Goal: Task Accomplishment & Management: Manage account settings

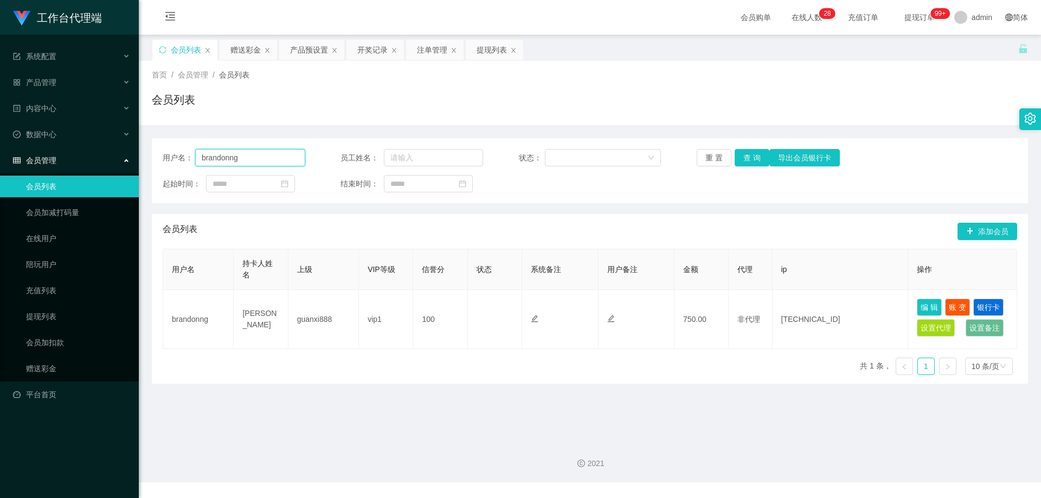
drag, startPoint x: 252, startPoint y: 158, endPoint x: 172, endPoint y: 158, distance: 80.2
click at [172, 158] on div "用户名： [PERSON_NAME]" at bounding box center [234, 157] width 143 height 17
type input "6122768"
click at [747, 157] on button "查 询" at bounding box center [752, 157] width 35 height 17
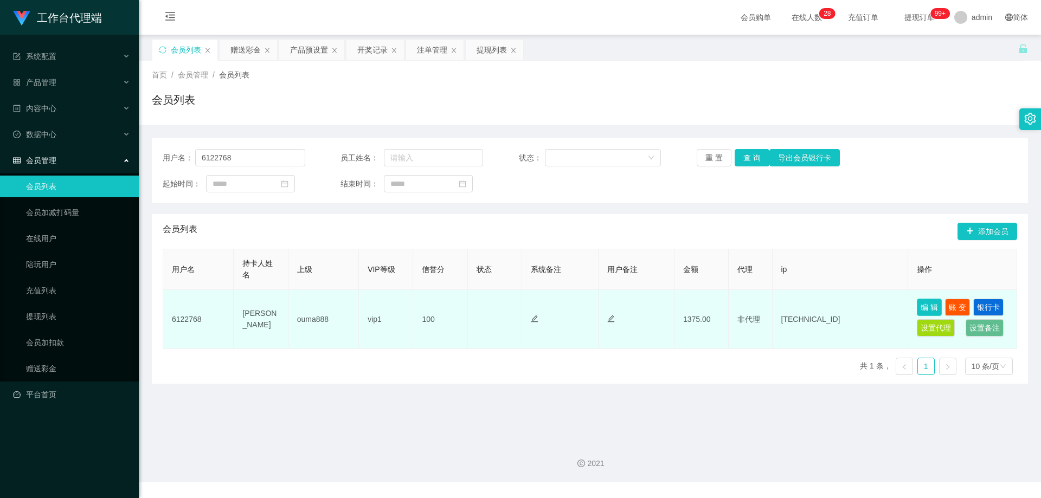
click at [928, 307] on button "编 辑" at bounding box center [929, 307] width 25 height 17
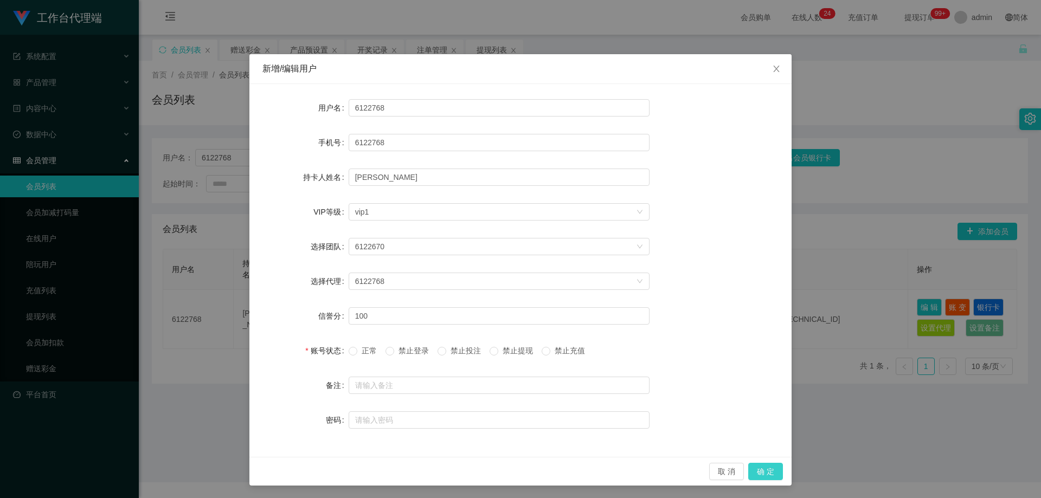
click at [756, 469] on button "确 定" at bounding box center [765, 471] width 35 height 17
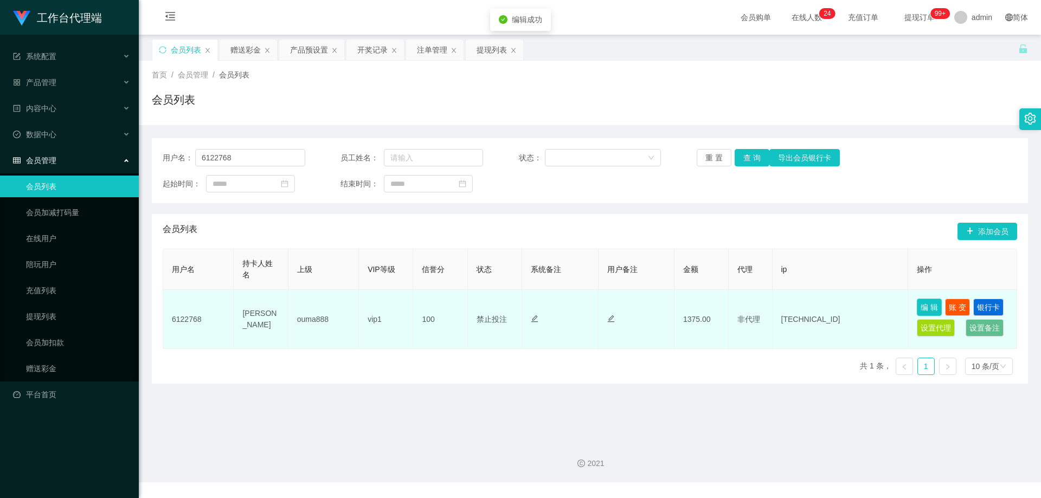
click at [933, 306] on button "编 辑" at bounding box center [929, 307] width 25 height 17
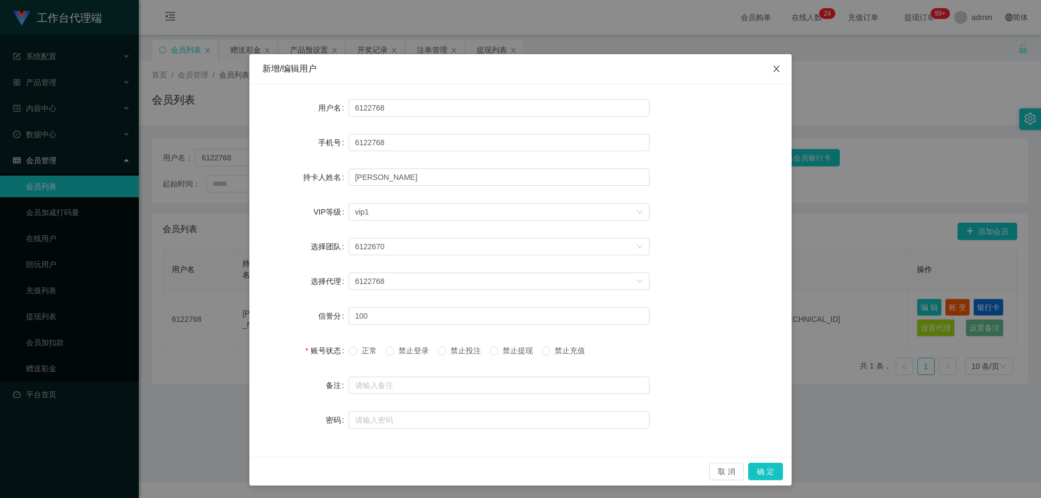
click at [773, 68] on icon "图标: close" at bounding box center [776, 69] width 6 height 7
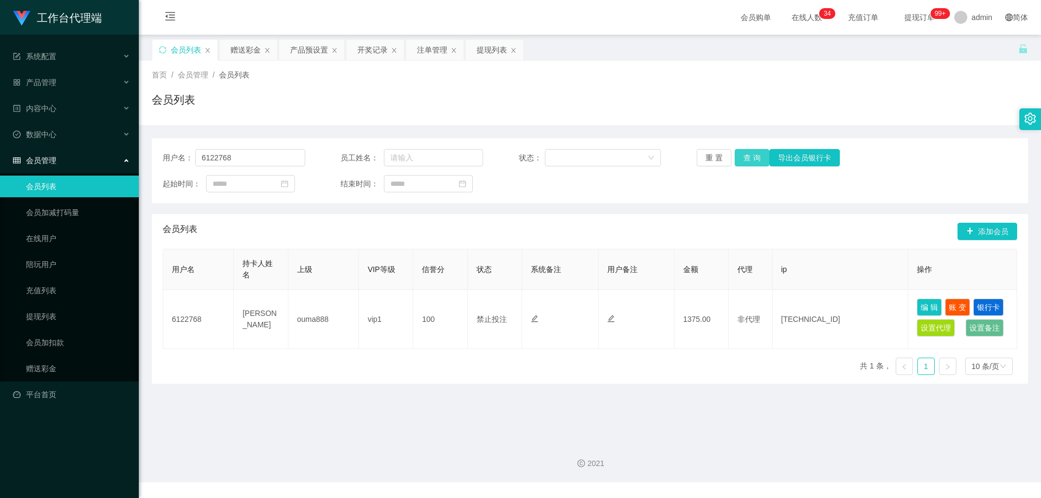
click at [748, 158] on button "查 询" at bounding box center [752, 157] width 35 height 17
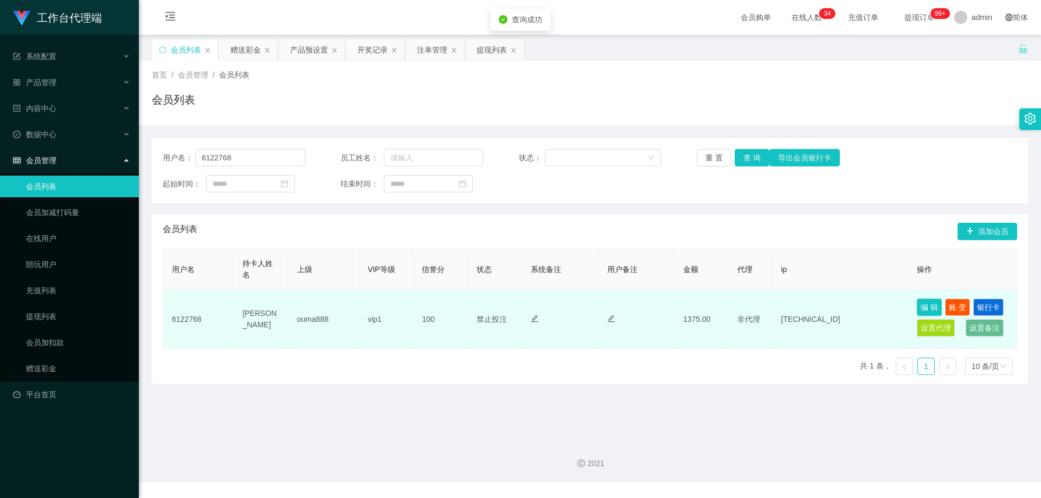
click at [926, 308] on button "编 辑" at bounding box center [929, 307] width 25 height 17
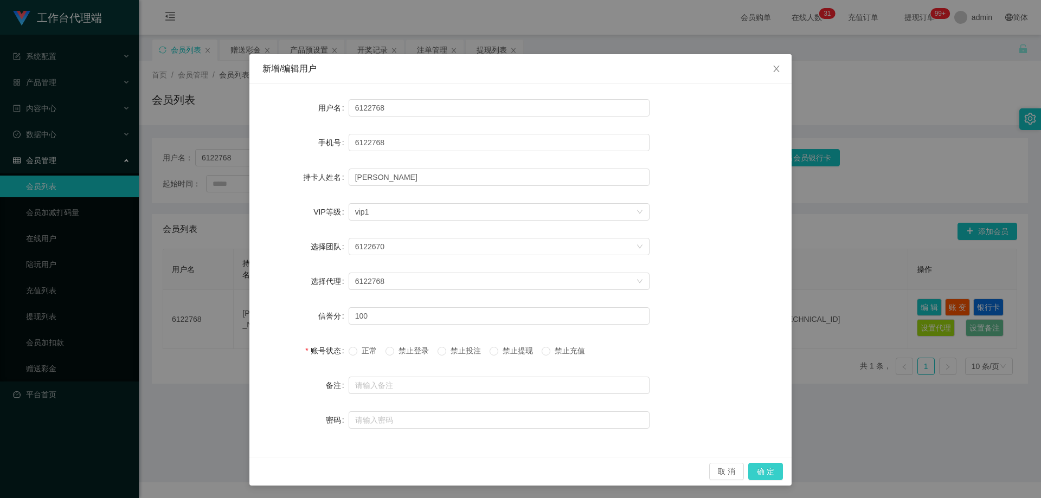
click at [759, 470] on button "确 定" at bounding box center [765, 471] width 35 height 17
